Goal: Transaction & Acquisition: Obtain resource

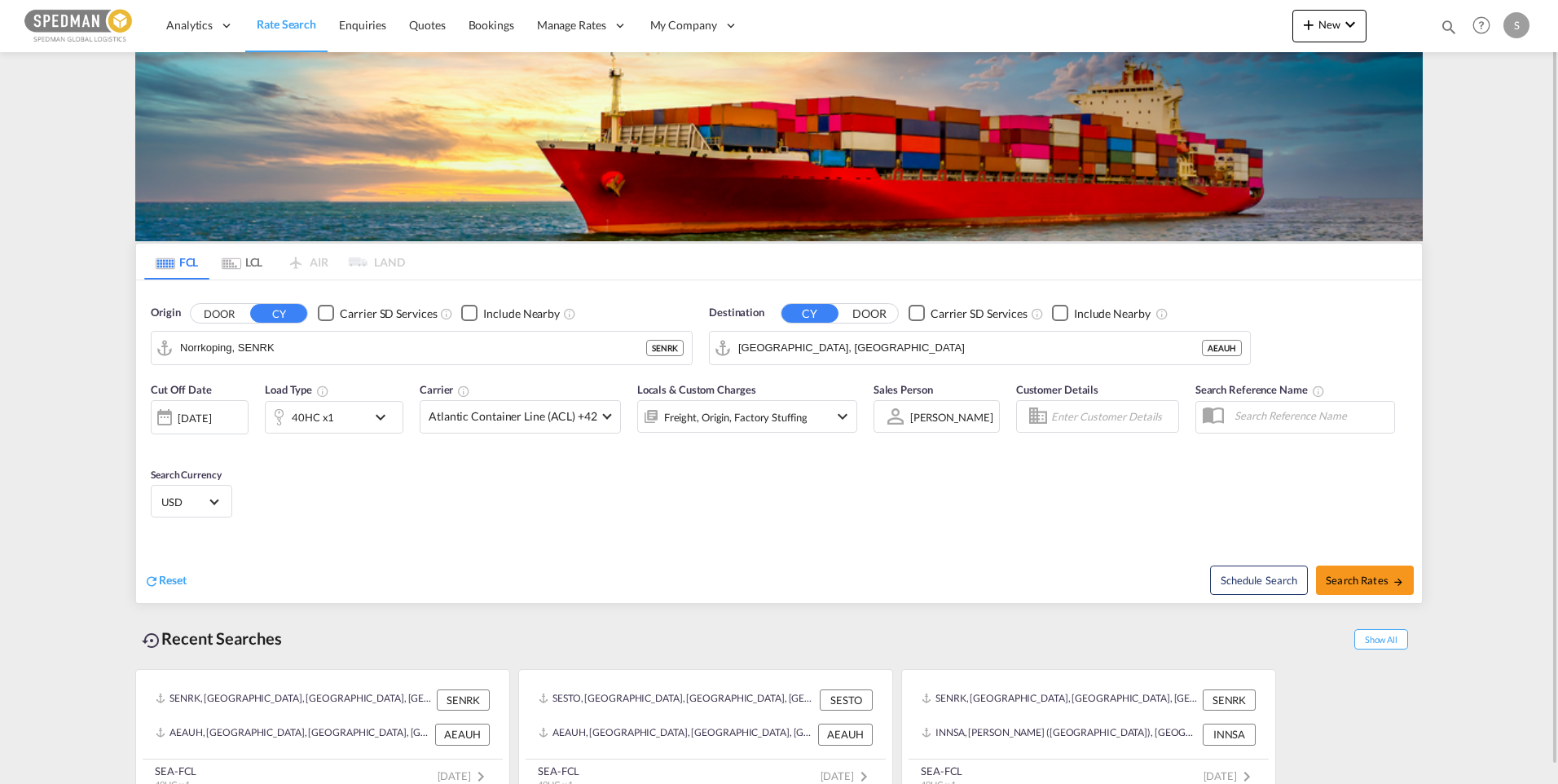
click at [377, 415] on md-icon "icon-chevron-down" at bounding box center [384, 417] width 28 height 19
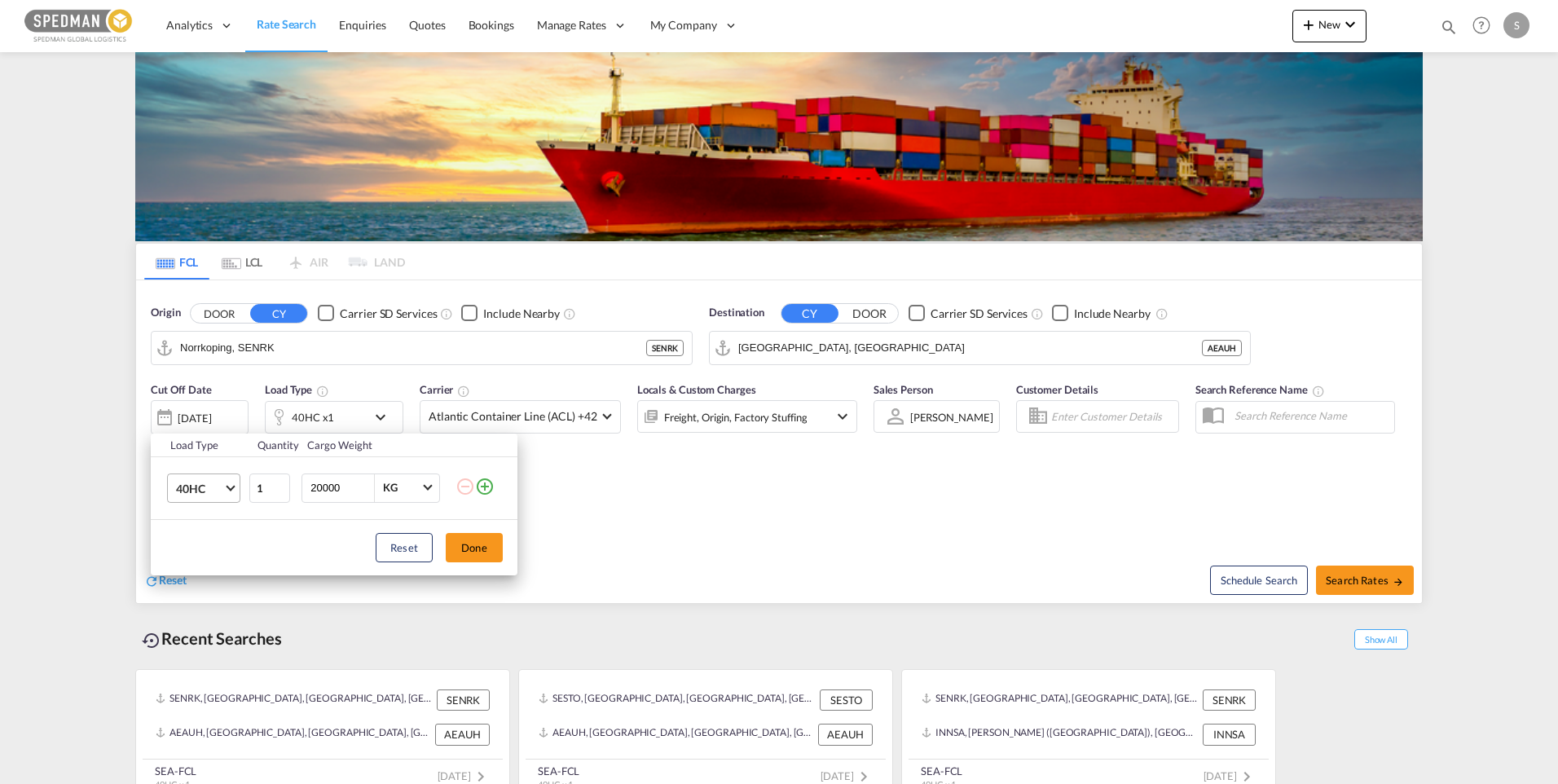
click at [232, 489] on span "Choose: \a40HC" at bounding box center [230, 485] width 9 height 9
click at [212, 406] on md-option "20GP" at bounding box center [218, 409] width 111 height 39
click at [327, 348] on div "Load Type Quantity Cargo Weight 20GP 1 20000 KG KG Load type addition is restri…" at bounding box center [779, 392] width 1558 height 784
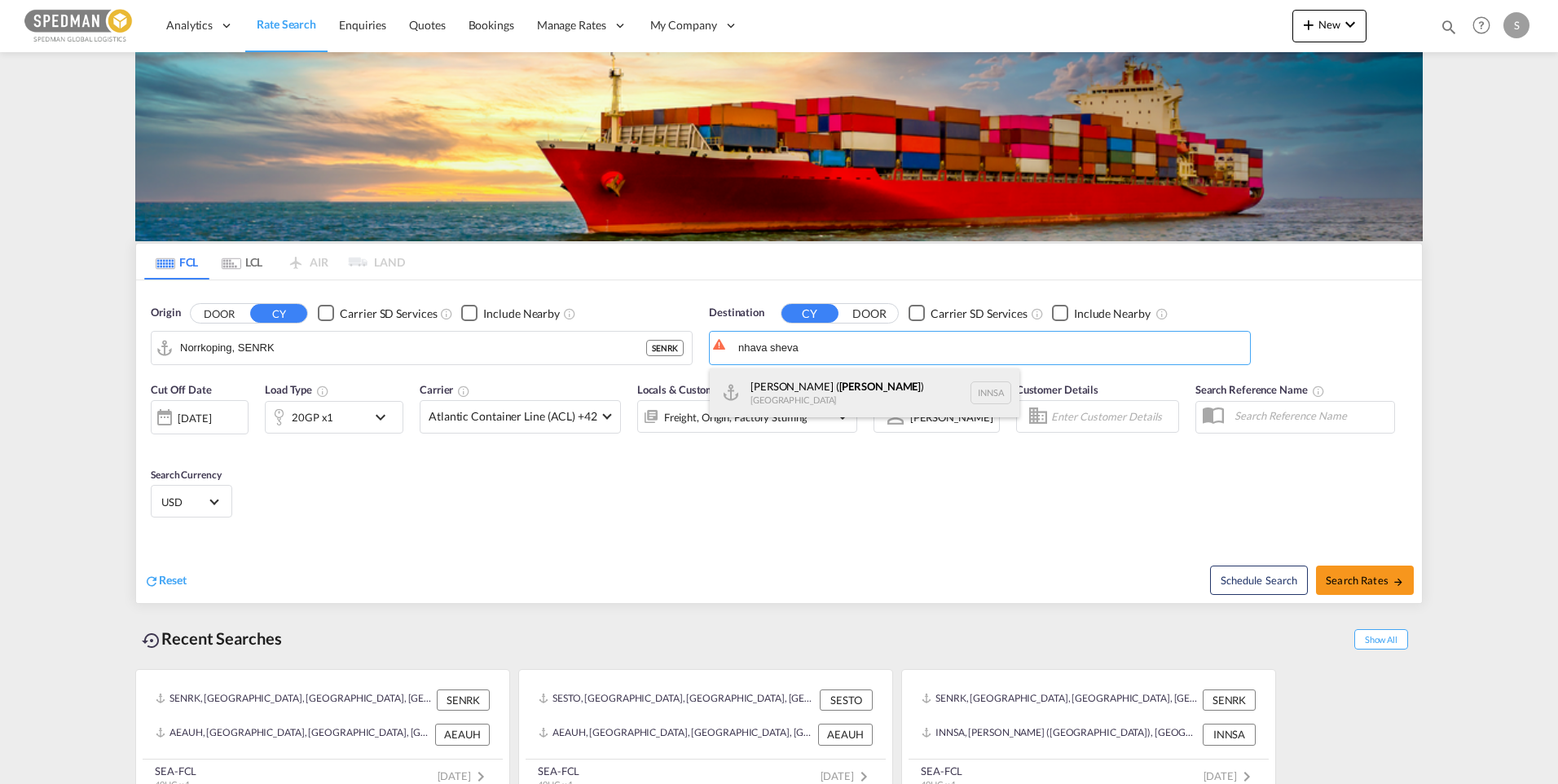
click at [826, 388] on div "[PERSON_NAME] ( [GEOGRAPHIC_DATA] ) [GEOGRAPHIC_DATA] [GEOGRAPHIC_DATA]" at bounding box center [864, 392] width 310 height 49
type input "[PERSON_NAME] ([PERSON_NAME]), [GEOGRAPHIC_DATA]"
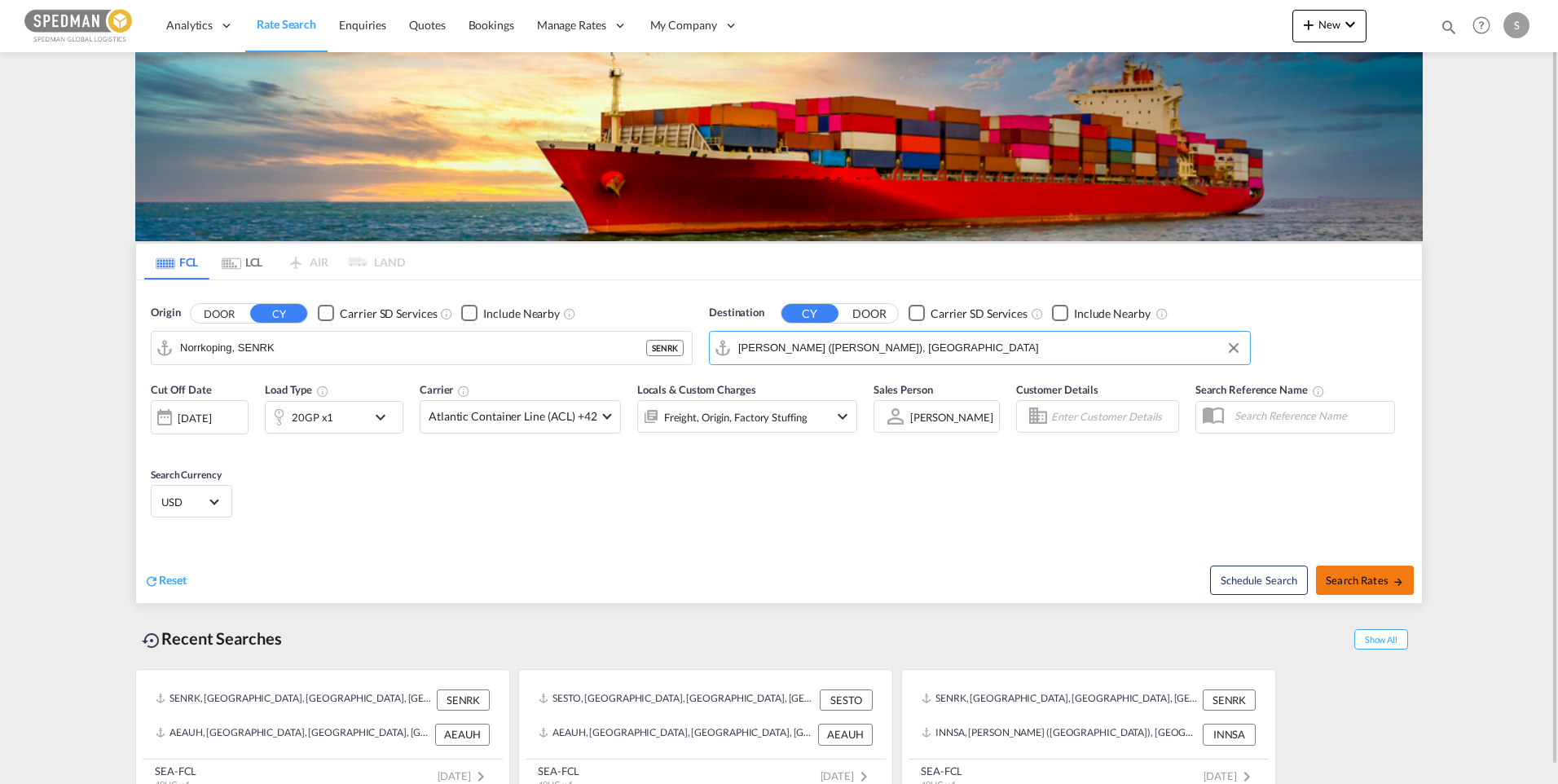
click at [1369, 574] on span "Search Rates" at bounding box center [1364, 579] width 78 height 13
type input "SENRK to INNSA / [DATE]"
drag, startPoint x: 873, startPoint y: 345, endPoint x: 596, endPoint y: 343, distance: 277.0
click at [596, 343] on div "Origin DOOR CY Carrier SD Services Include Nearby Norrkoping, SENRK Destination…" at bounding box center [779, 326] width 1286 height 93
drag, startPoint x: 870, startPoint y: 346, endPoint x: 683, endPoint y: 363, distance: 187.8
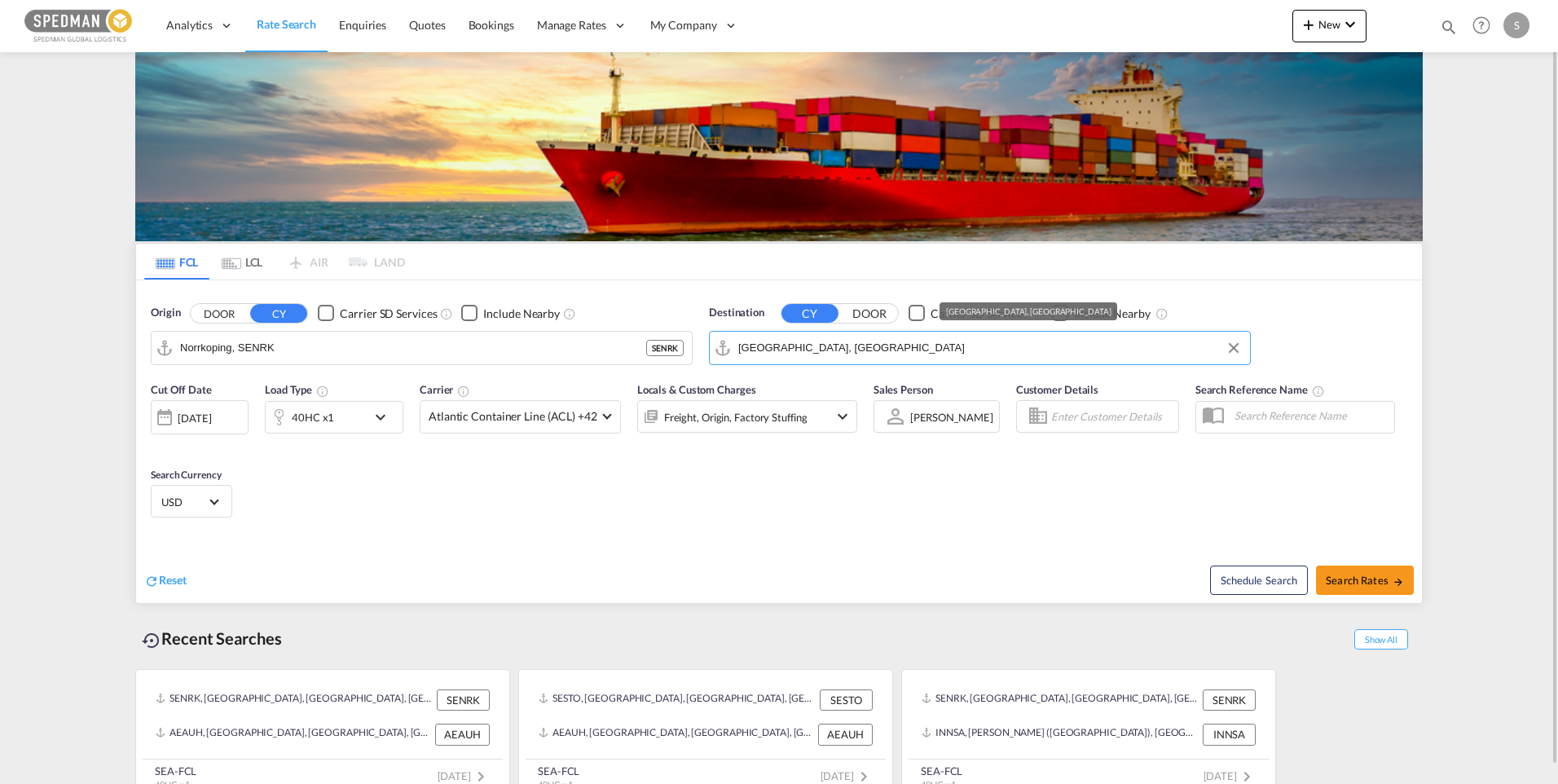
click at [683, 363] on div "Origin DOOR CY Carrier SD Services Include Nearby Norrkoping, SENRK SENRK Desti…" at bounding box center [779, 326] width 1286 height 93
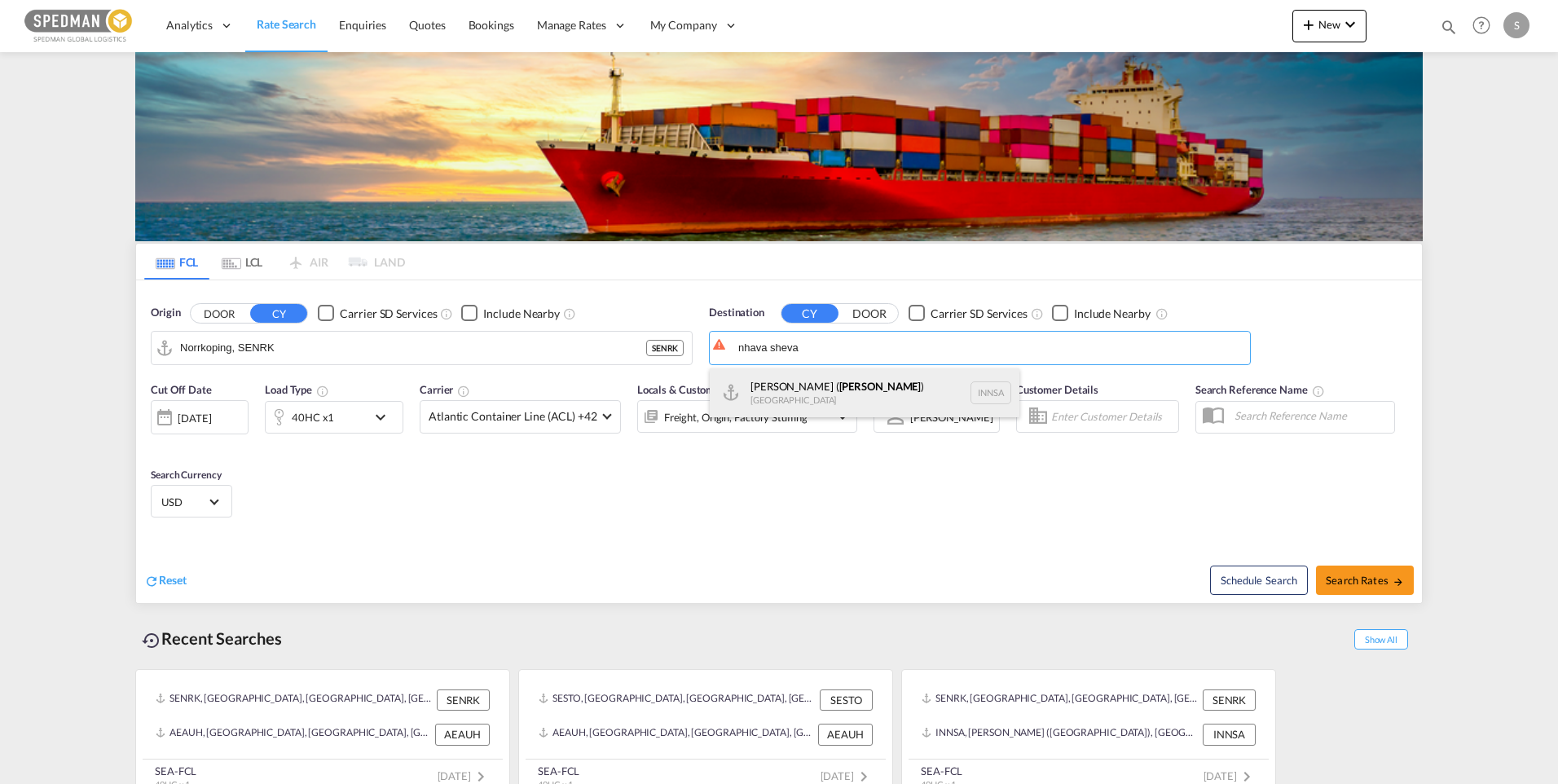
click at [842, 399] on div "[PERSON_NAME] ( [GEOGRAPHIC_DATA] ) [GEOGRAPHIC_DATA] [GEOGRAPHIC_DATA]" at bounding box center [864, 392] width 310 height 49
type input "[PERSON_NAME] ([PERSON_NAME]), [GEOGRAPHIC_DATA]"
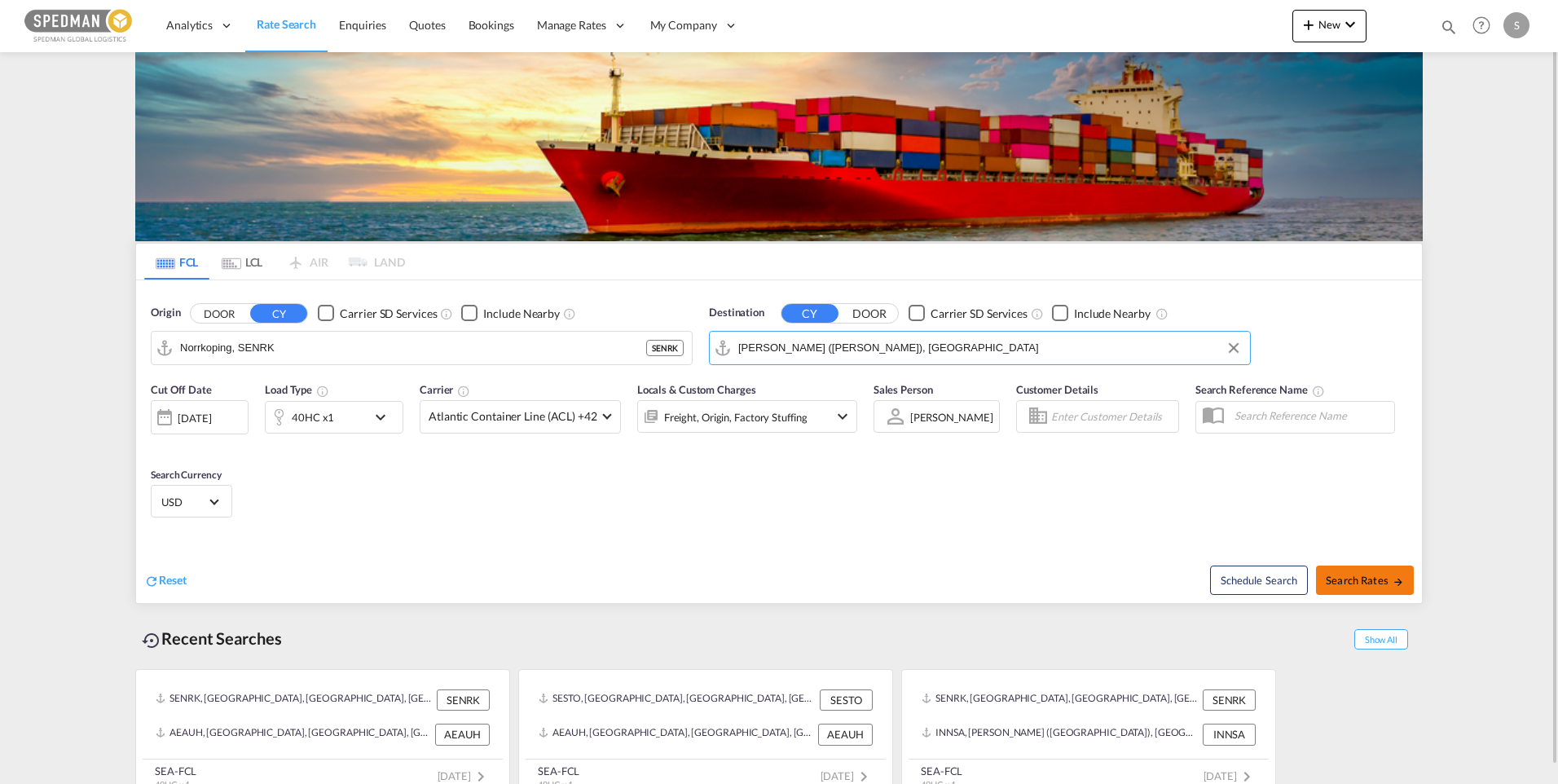
click at [1358, 577] on span "Search Rates" at bounding box center [1364, 579] width 78 height 13
type input "SENRK to INNSA / [DATE]"
